Goal: Task Accomplishment & Management: Use online tool/utility

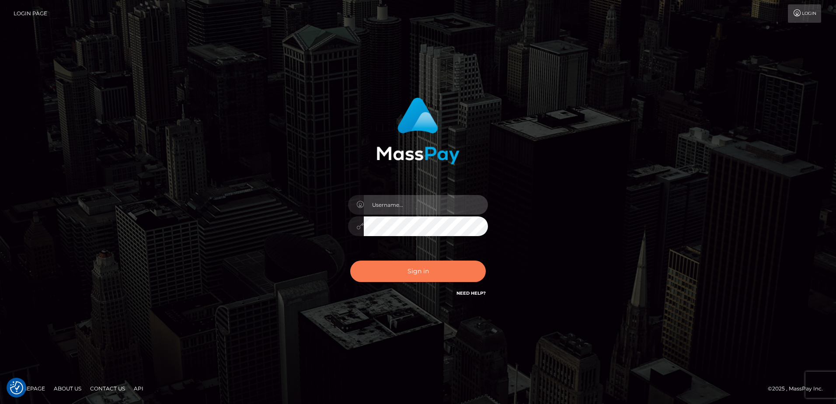
type input "alice.of"
click at [430, 269] on button "Sign in" at bounding box center [418, 271] width 136 height 21
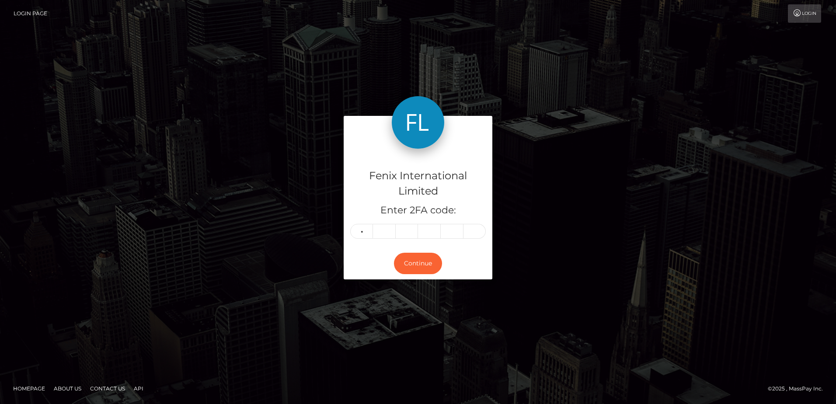
type input "8"
type input "3"
type input "2"
type input "7"
type input "9"
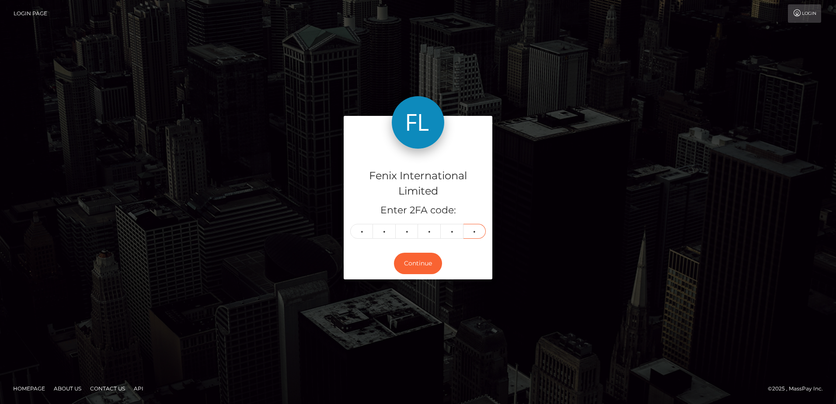
type input "6"
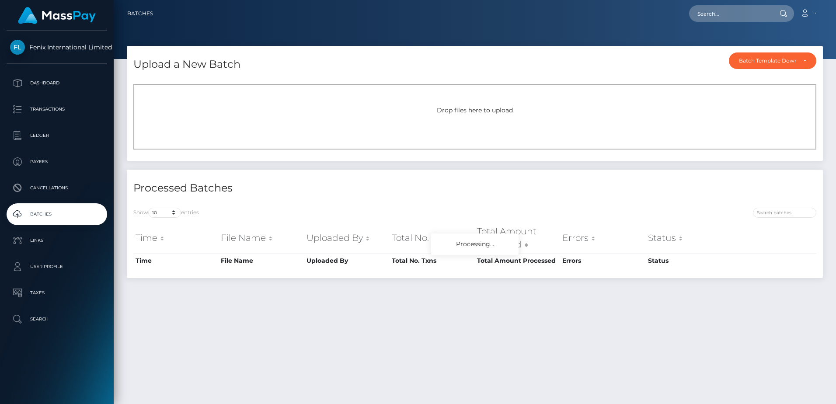
click at [450, 101] on div "Drop files here to upload" at bounding box center [474, 117] width 683 height 66
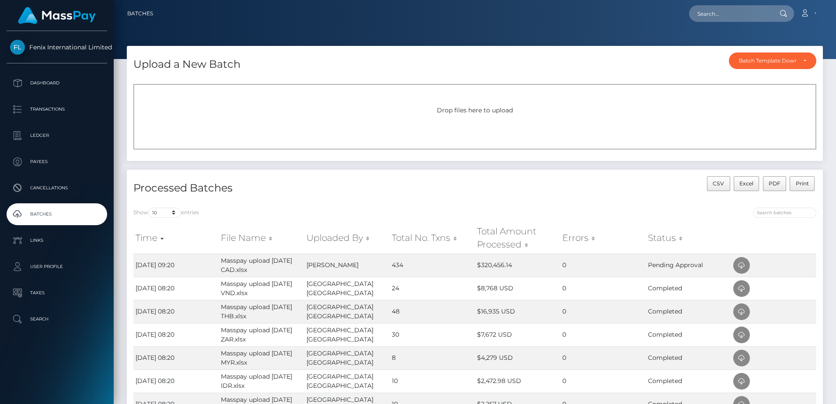
click at [469, 117] on div "Drop files here to upload" at bounding box center [474, 117] width 683 height 66
click at [467, 126] on div "Drop files here to upload" at bounding box center [474, 117] width 683 height 66
click at [454, 111] on span "Drop files here to upload" at bounding box center [475, 110] width 76 height 8
click at [449, 125] on div "Drop files here to upload" at bounding box center [474, 117] width 683 height 66
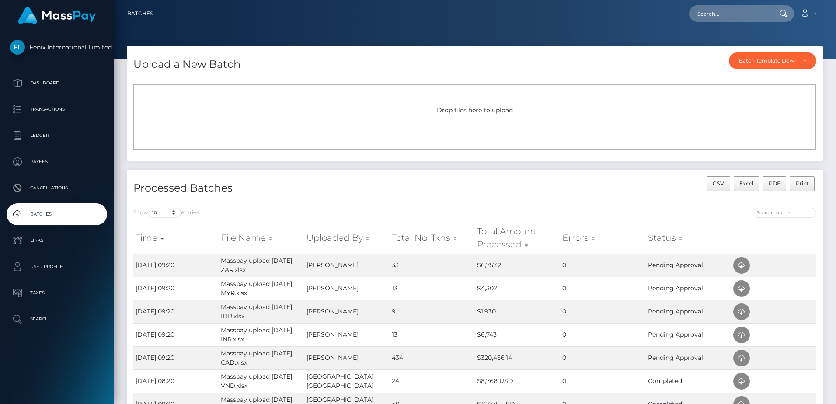
click at [448, 131] on div "Drop files here to upload" at bounding box center [474, 117] width 683 height 66
click at [480, 125] on div "Drop files here to upload" at bounding box center [474, 117] width 683 height 66
